Goal: Information Seeking & Learning: Learn about a topic

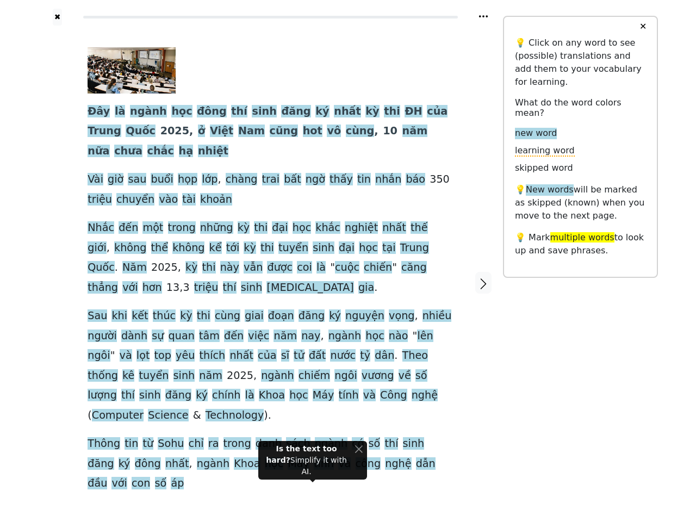
click at [348, 261] on div "Đây là ngành học đông thí sinh đăng ký nhất kỳ thi ĐH của Trung Quốc 2025 , ở […" at bounding box center [270, 270] width 366 height 446
click at [483, 16] on icon at bounding box center [483, 16] width 9 height 2
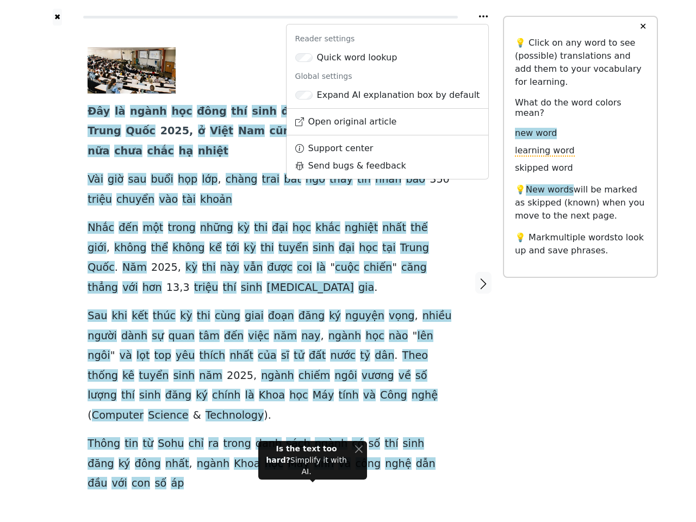
click at [57, 254] on div at bounding box center [57, 283] width 39 height 514
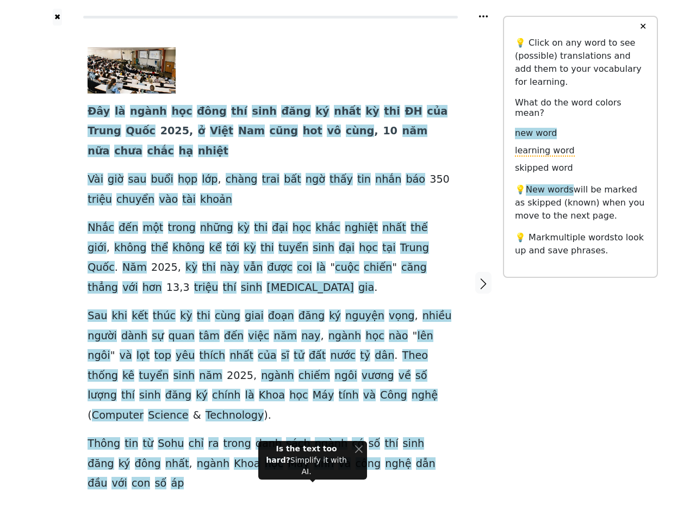
click at [427, 261] on span at bounding box center [427, 268] width 0 height 14
click at [97, 112] on span "Đây" at bounding box center [98, 112] width 22 height 14
click at [115, 112] on span "là" at bounding box center [120, 112] width 11 height 14
click at [138, 112] on span "ngành" at bounding box center [148, 112] width 37 height 14
click at [171, 112] on span "học" at bounding box center [181, 112] width 21 height 14
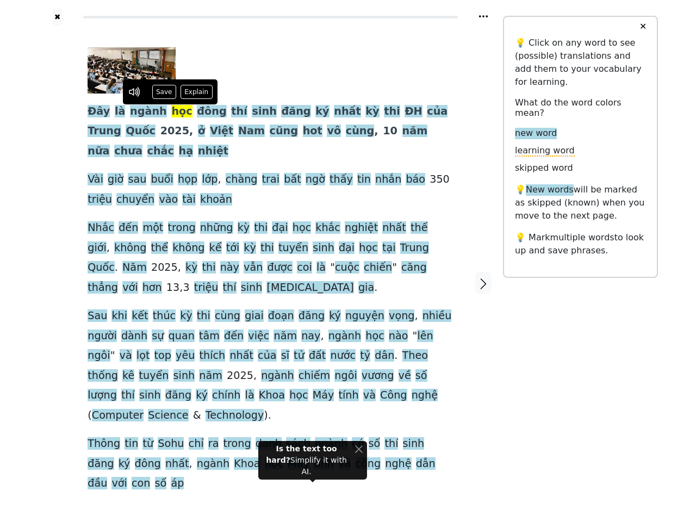
click at [197, 112] on span "đông" at bounding box center [211, 112] width 29 height 14
click at [231, 112] on span "thí" at bounding box center [239, 112] width 16 height 14
